Goal: Task Accomplishment & Management: Manage account settings

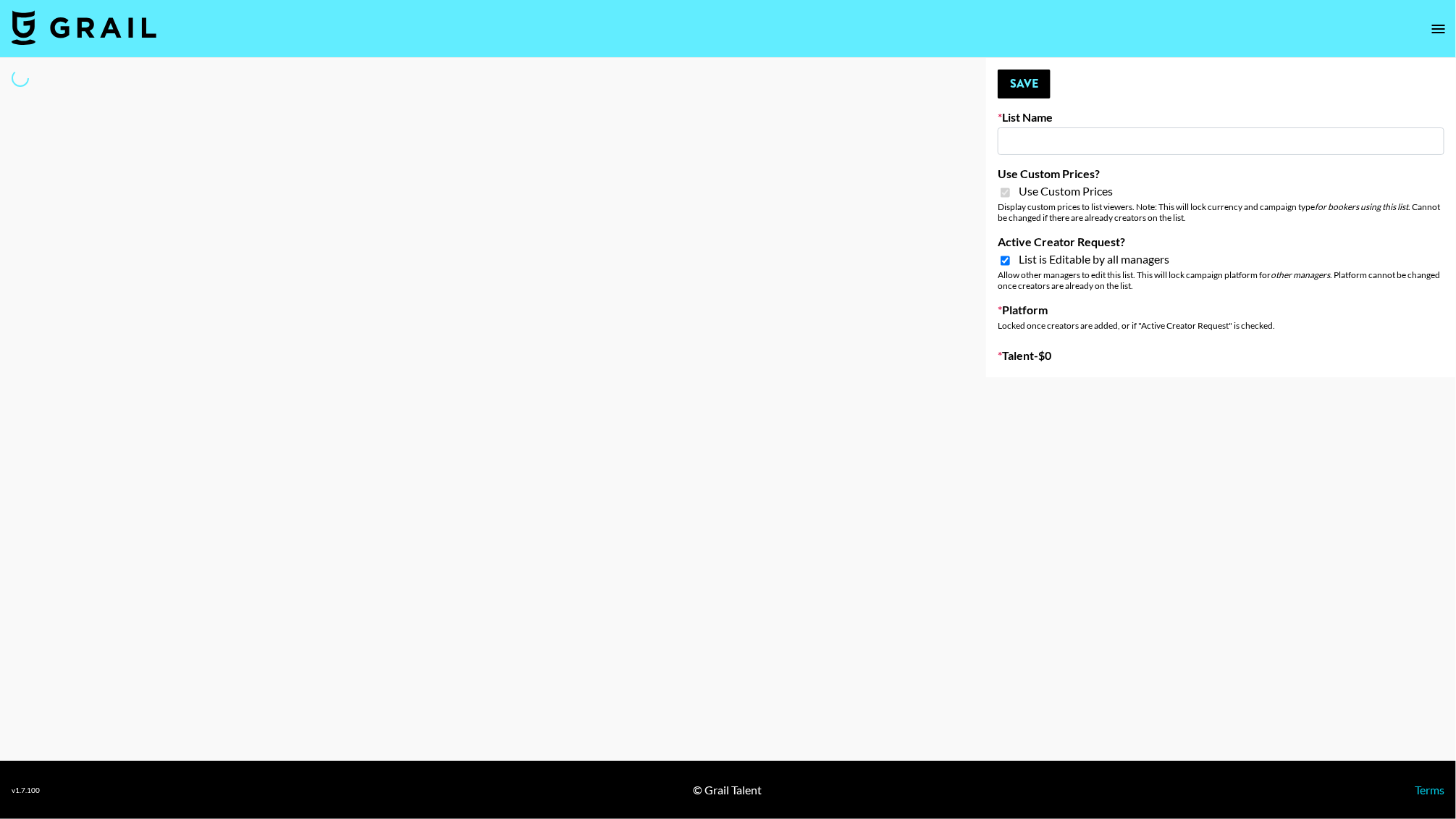
type input "Kids / Toy Accounts"
checkbox input "true"
select select "Brand"
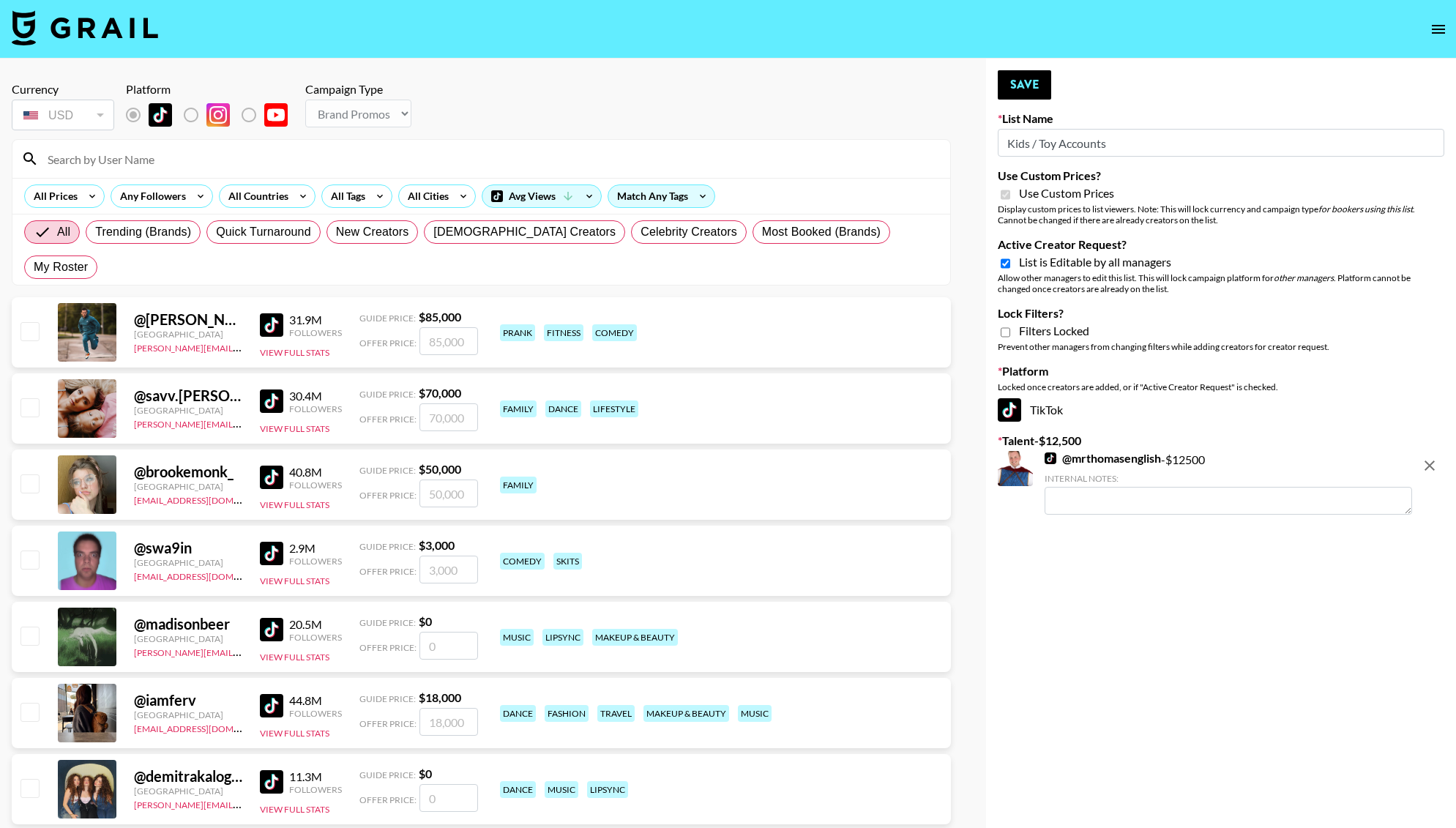
click at [167, 154] on input at bounding box center [490, 159] width 903 height 23
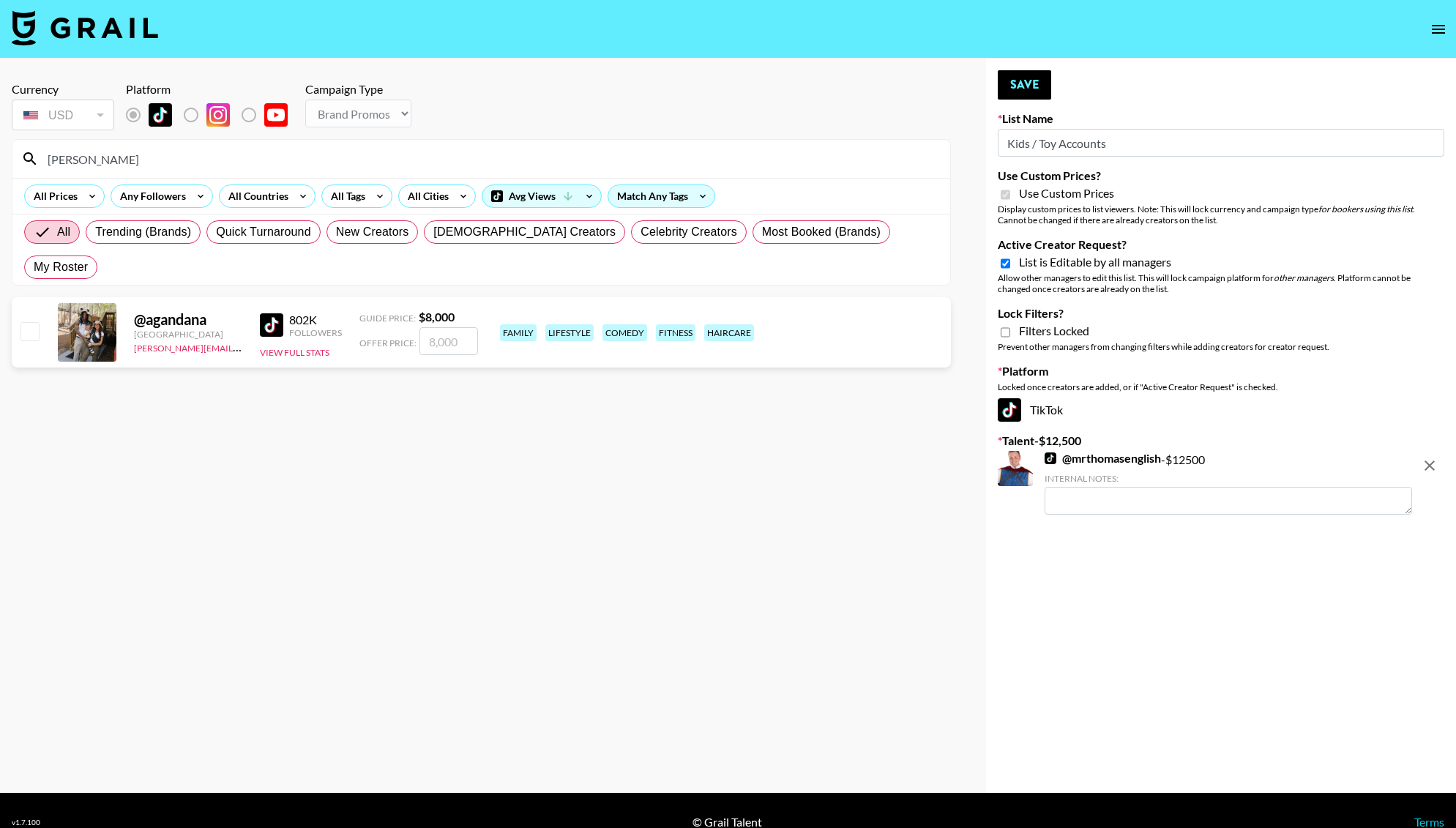
type input "agand"
click at [449, 327] on input "number" at bounding box center [449, 341] width 58 height 28
checkbox input "true"
type input "7000"
click at [1020, 81] on button "Save" at bounding box center [1025, 84] width 54 height 29
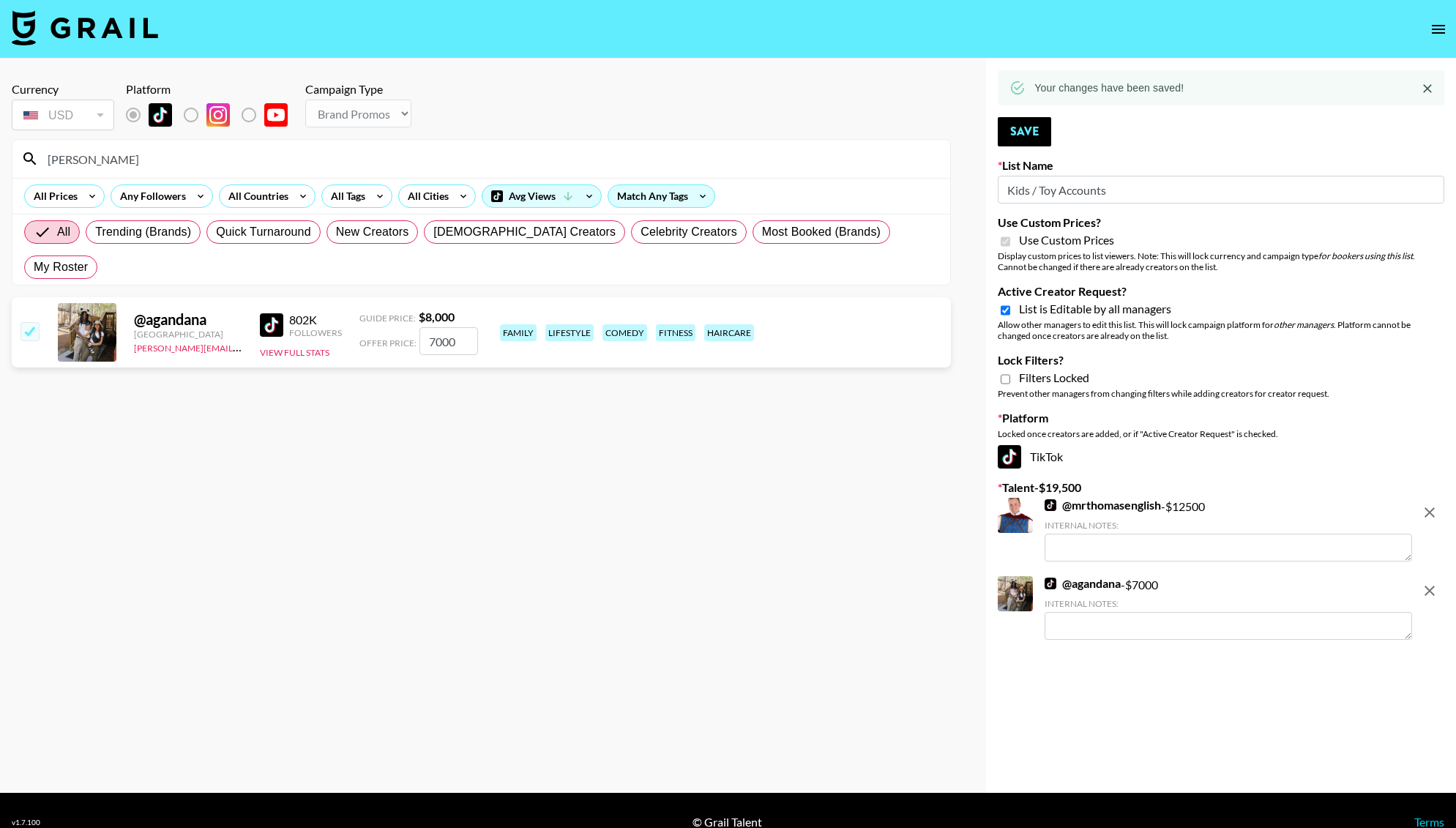
click at [434, 327] on input "7000" at bounding box center [449, 341] width 58 height 28
checkbox input "false"
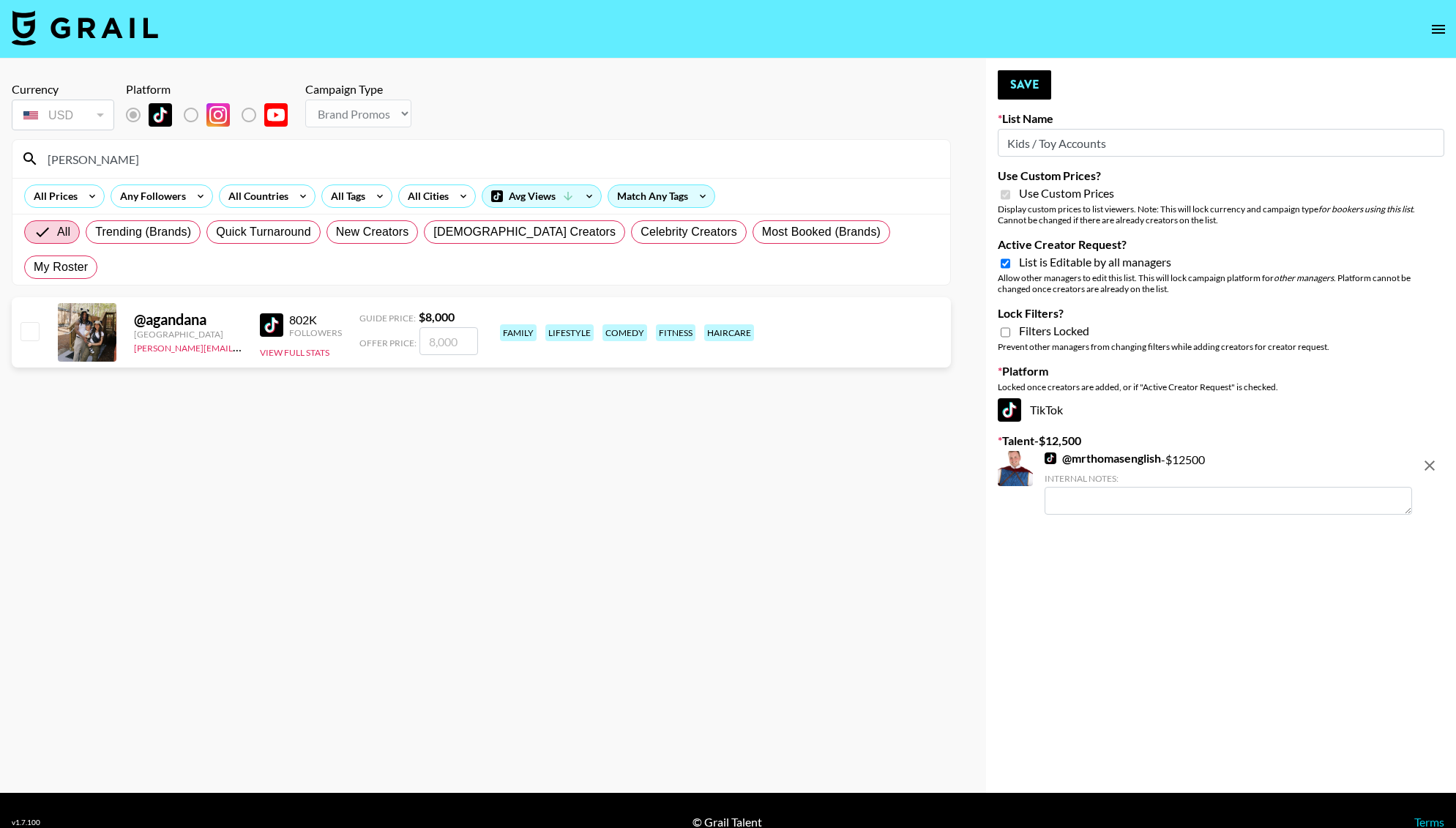
type input "8"
checkbox input "true"
type input "8000"
click at [1045, 61] on div "Your changes have been saved! Save List Name Kids / Toy Accounts Use Custom Pri…" at bounding box center [1222, 426] width 470 height 734
click at [1045, 74] on button "Save" at bounding box center [1025, 84] width 54 height 29
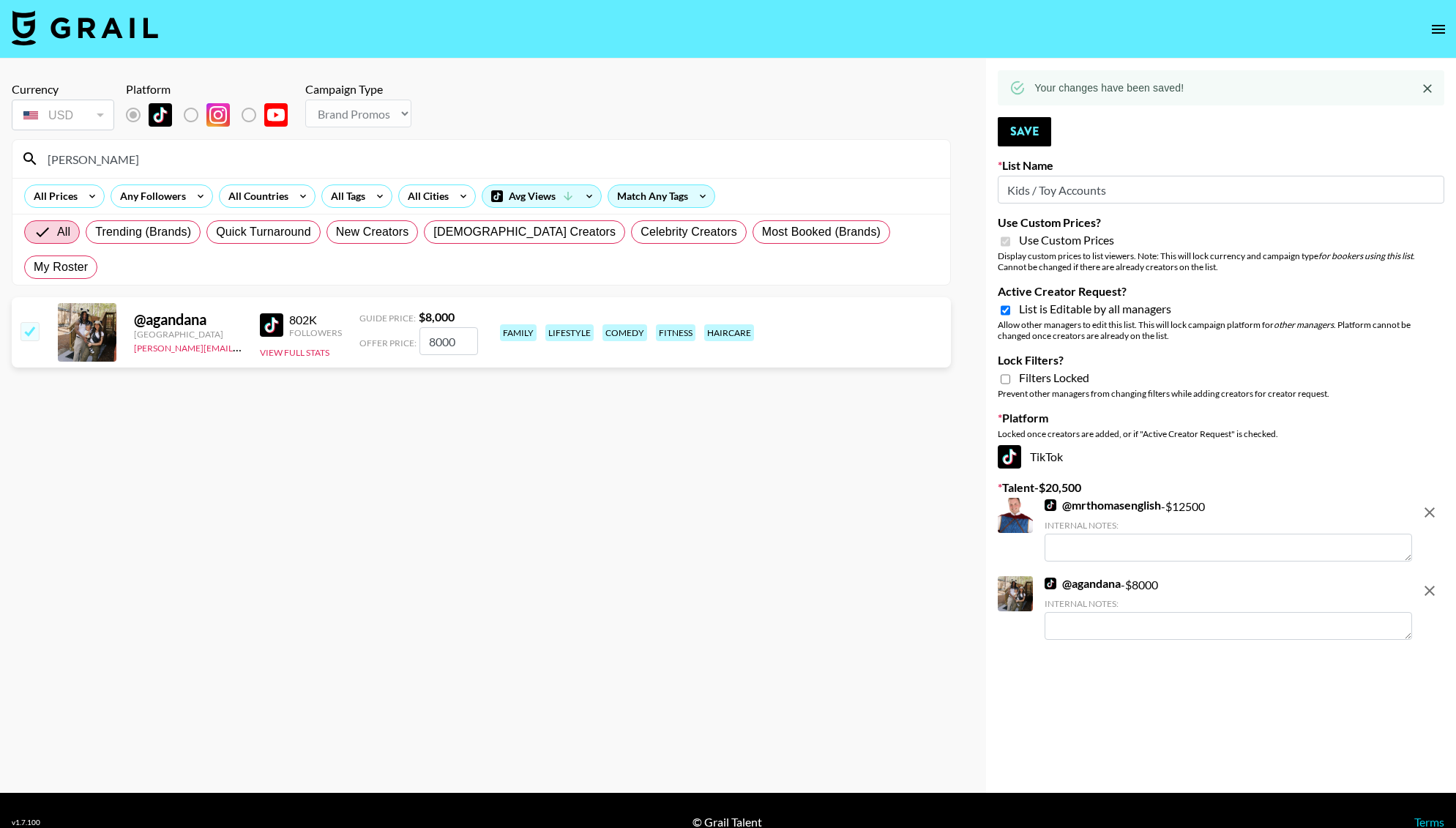
click at [1099, 634] on textarea at bounding box center [1229, 626] width 367 height 28
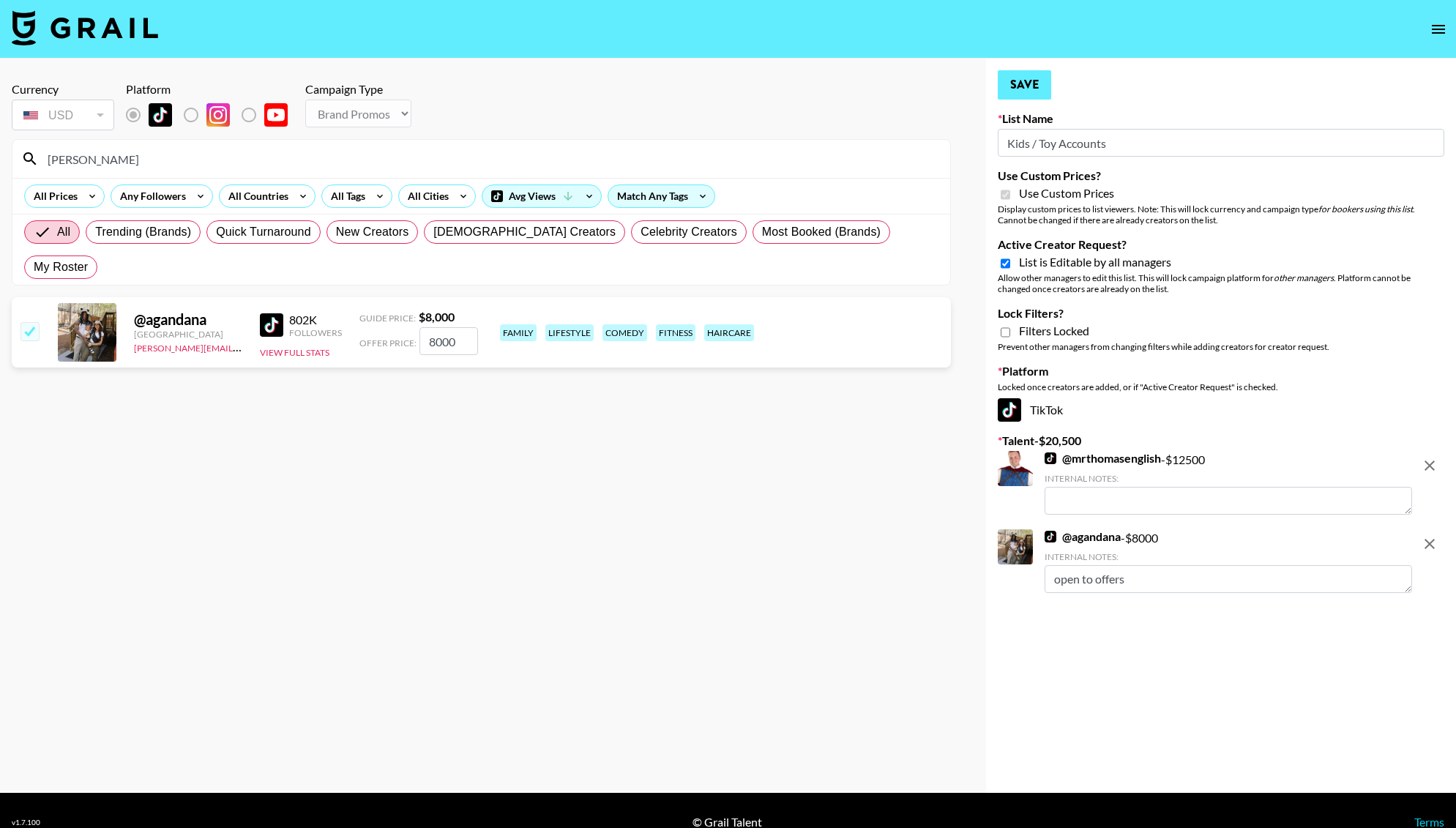
type textarea "open to offers"
click at [1041, 95] on button "Save" at bounding box center [1025, 84] width 54 height 29
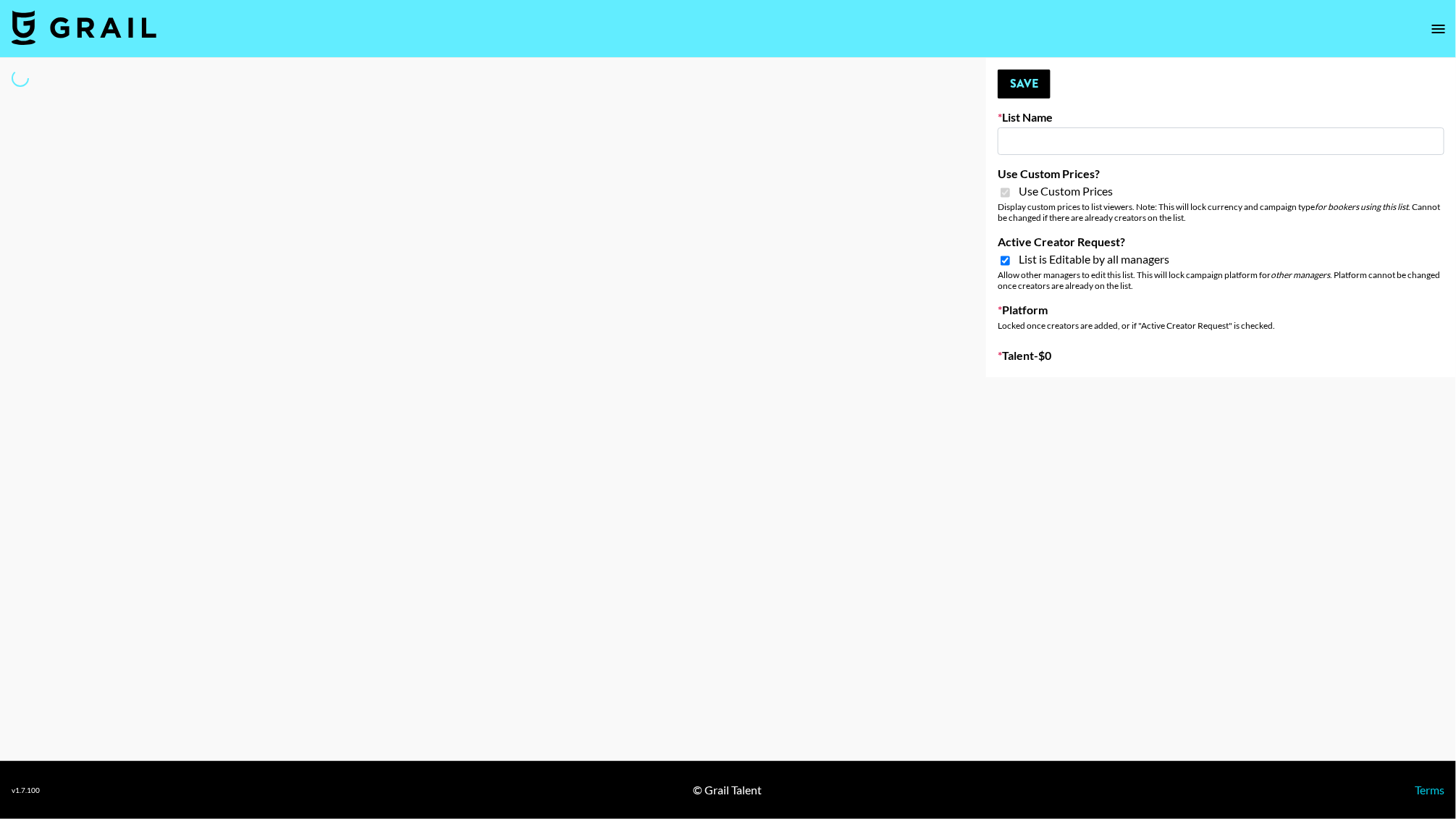
type input "Dietary Supp Brand"
checkbox input "true"
select select "Brand"
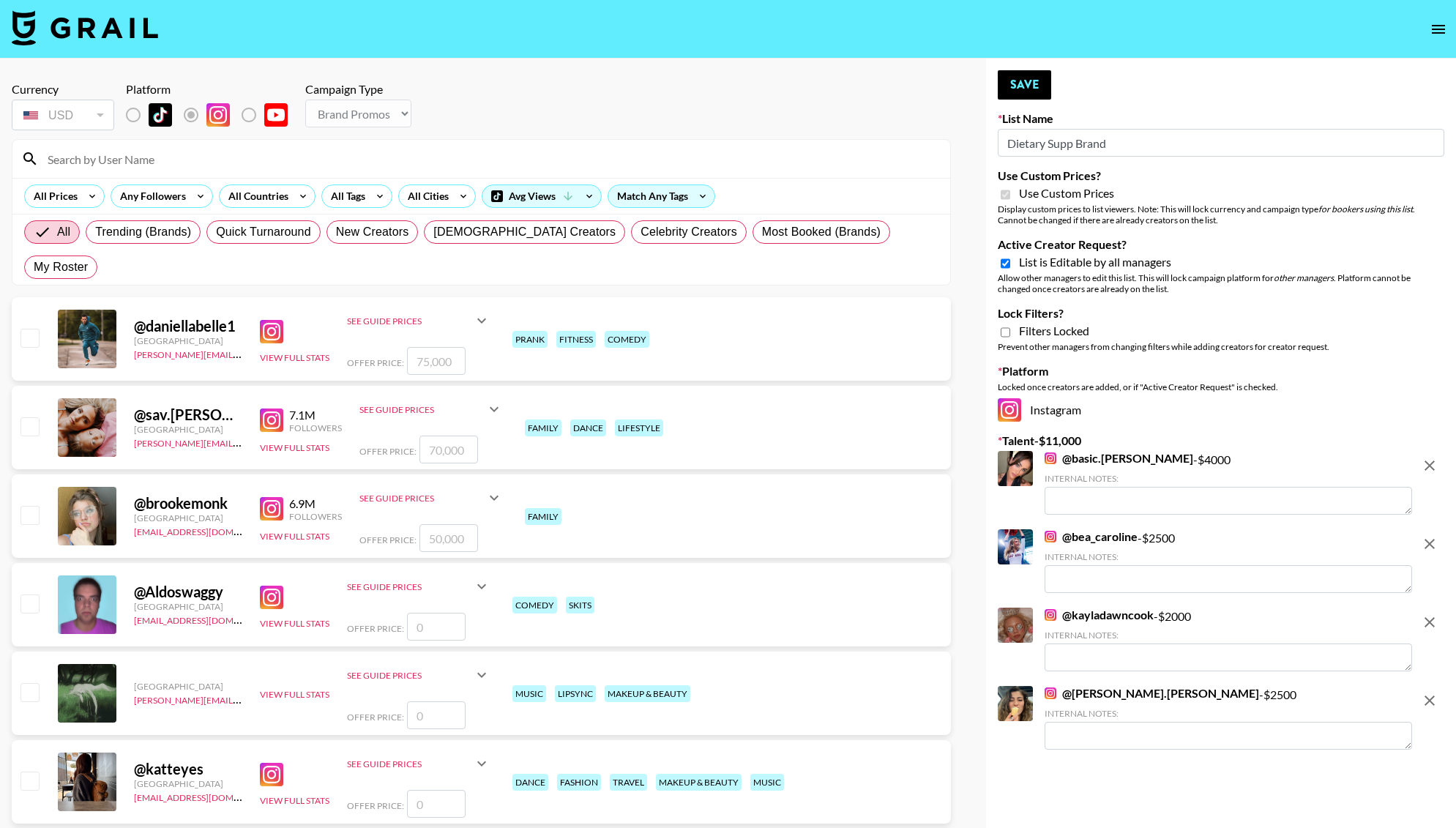
click at [148, 153] on input at bounding box center [490, 159] width 903 height 23
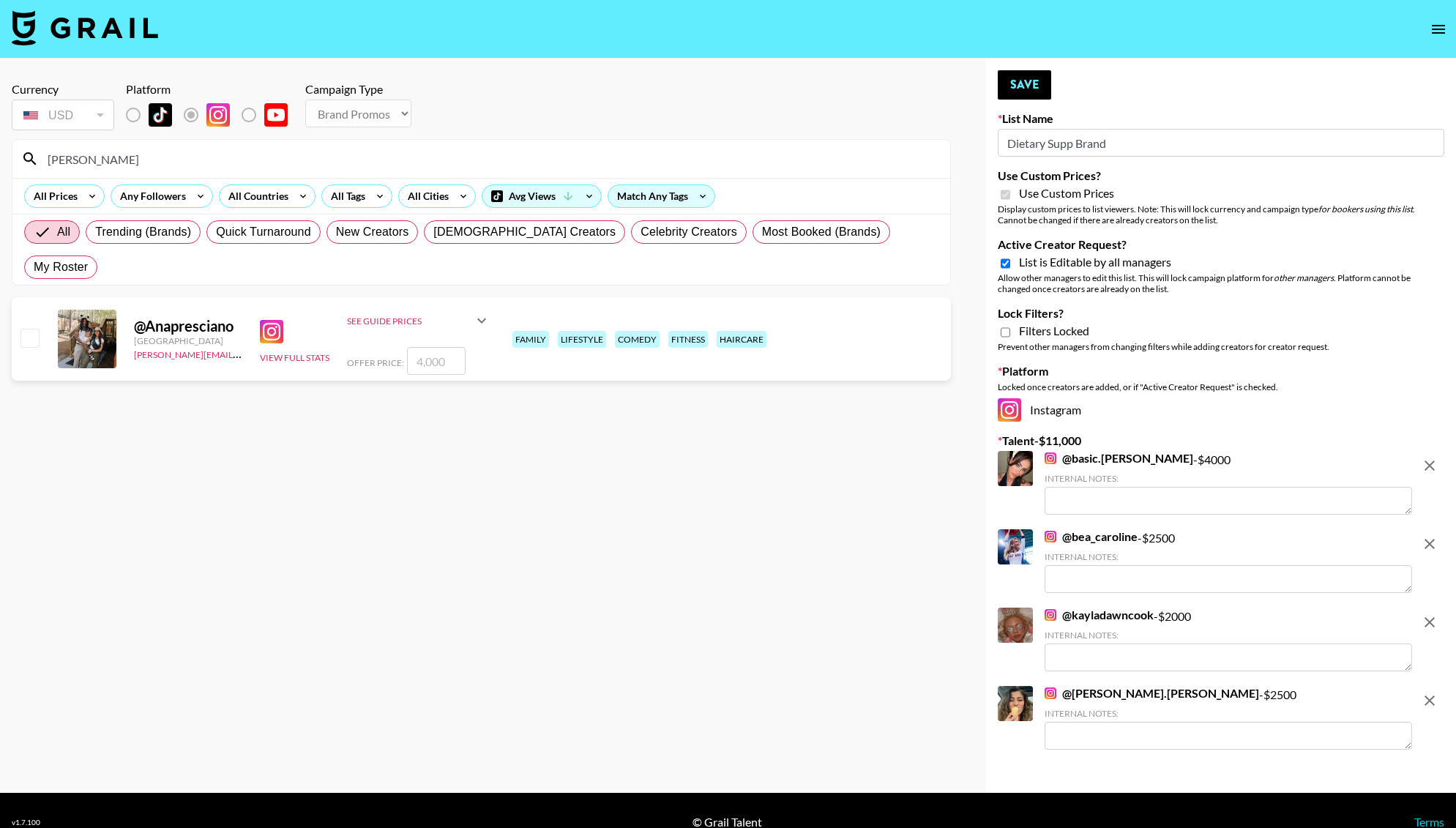
type input "agand"
click at [432, 347] on input "number" at bounding box center [436, 361] width 58 height 28
checkbox input "true"
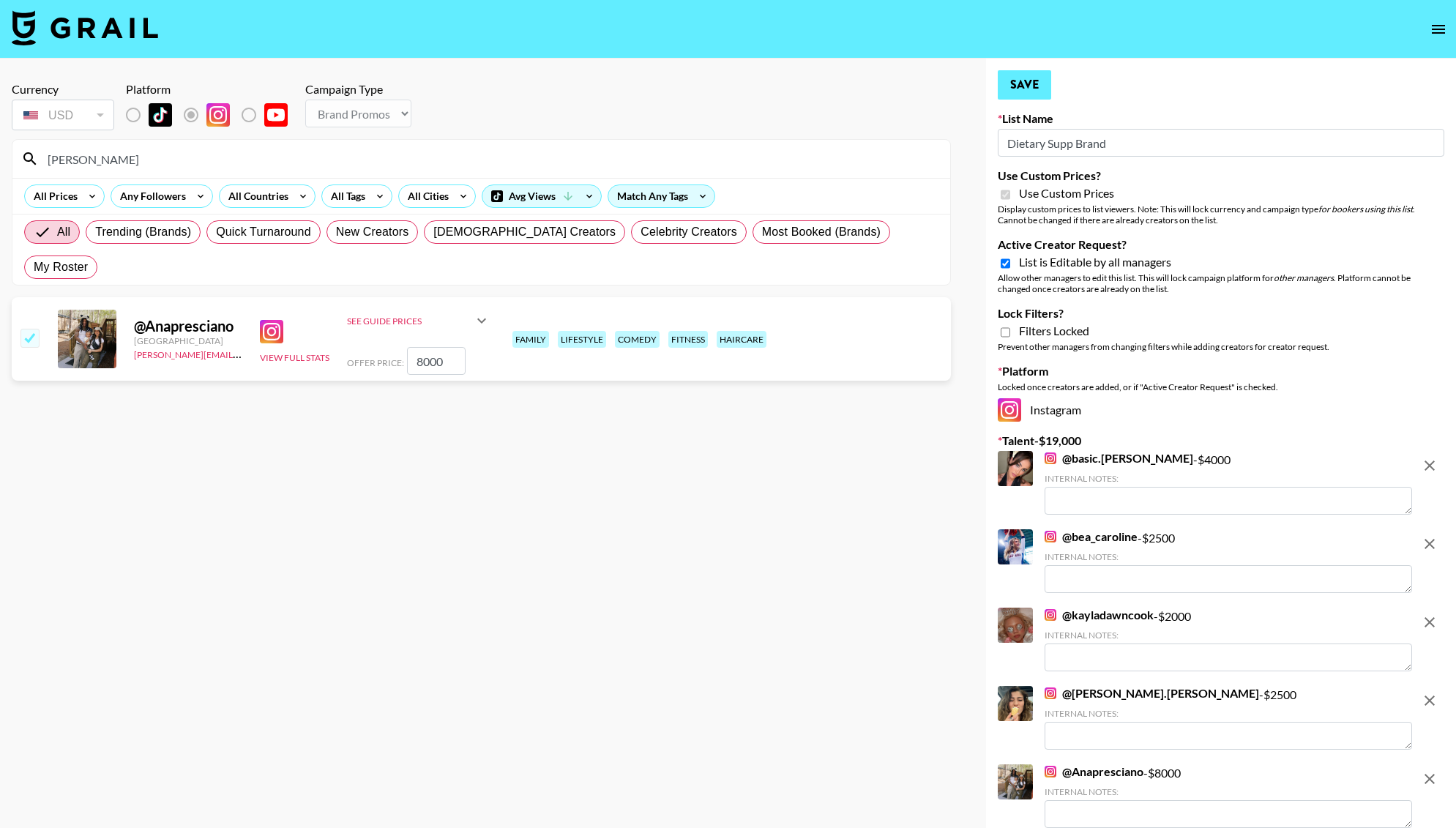
type input "8000"
click at [1020, 72] on button "Save" at bounding box center [1025, 84] width 54 height 29
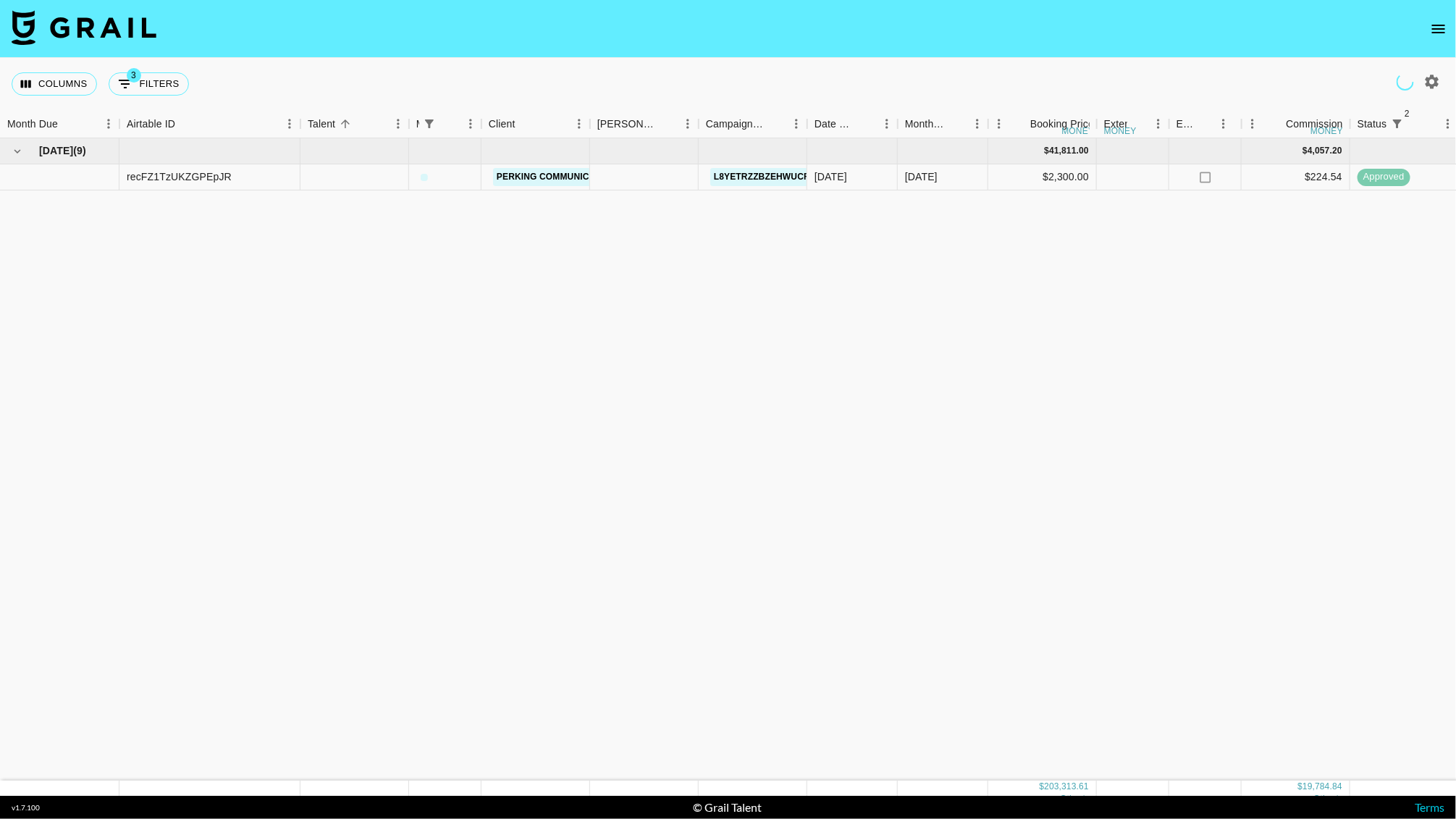
click at [1439, 30] on icon "open drawer" at bounding box center [1439, 29] width 17 height 17
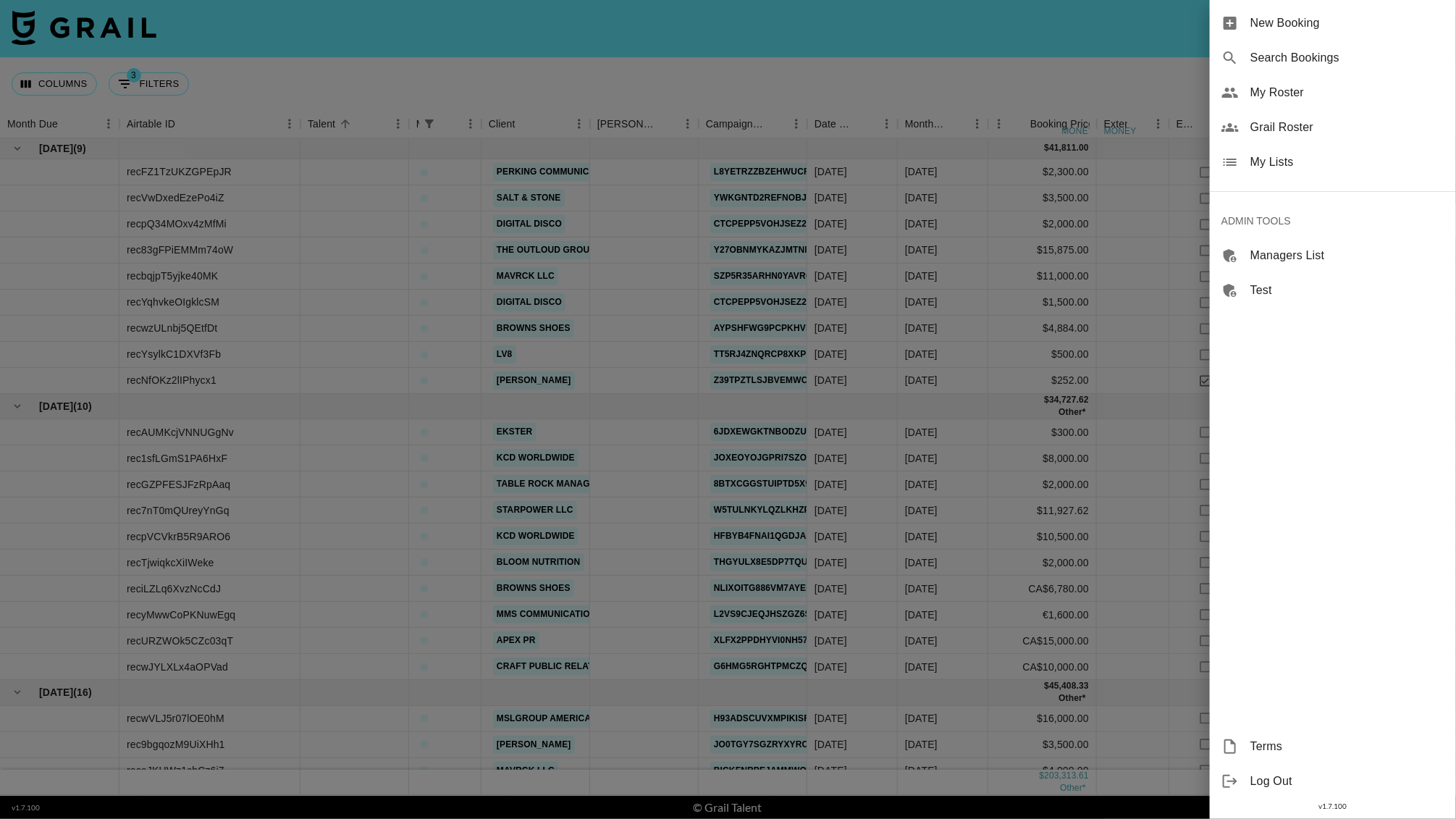
click at [1278, 93] on span "My Roster" at bounding box center [1347, 93] width 194 height 17
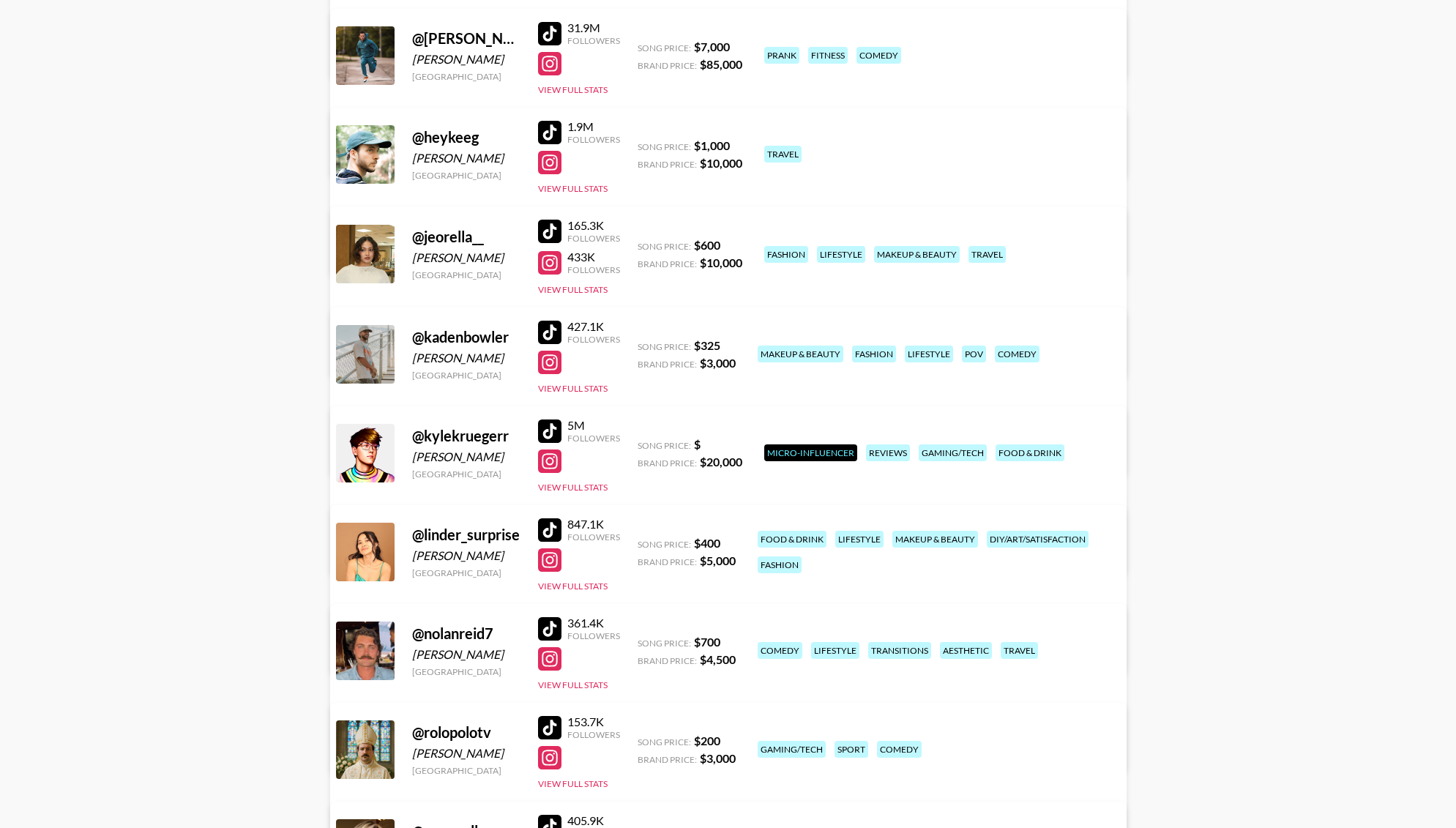
scroll to position [734, 0]
